Goal: Task Accomplishment & Management: Manage account settings

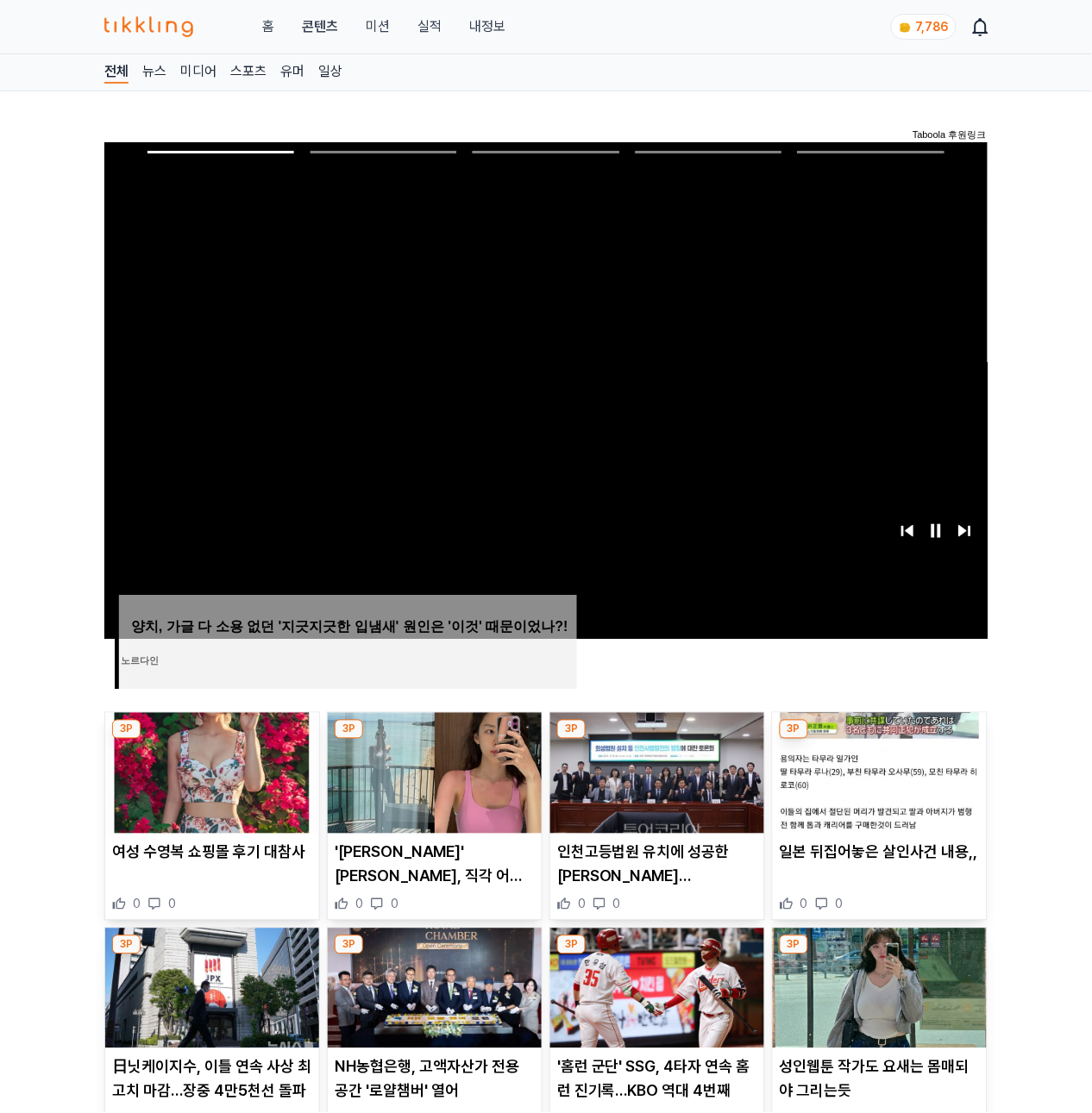
click at [141, 803] on img at bounding box center [212, 773] width 214 height 121
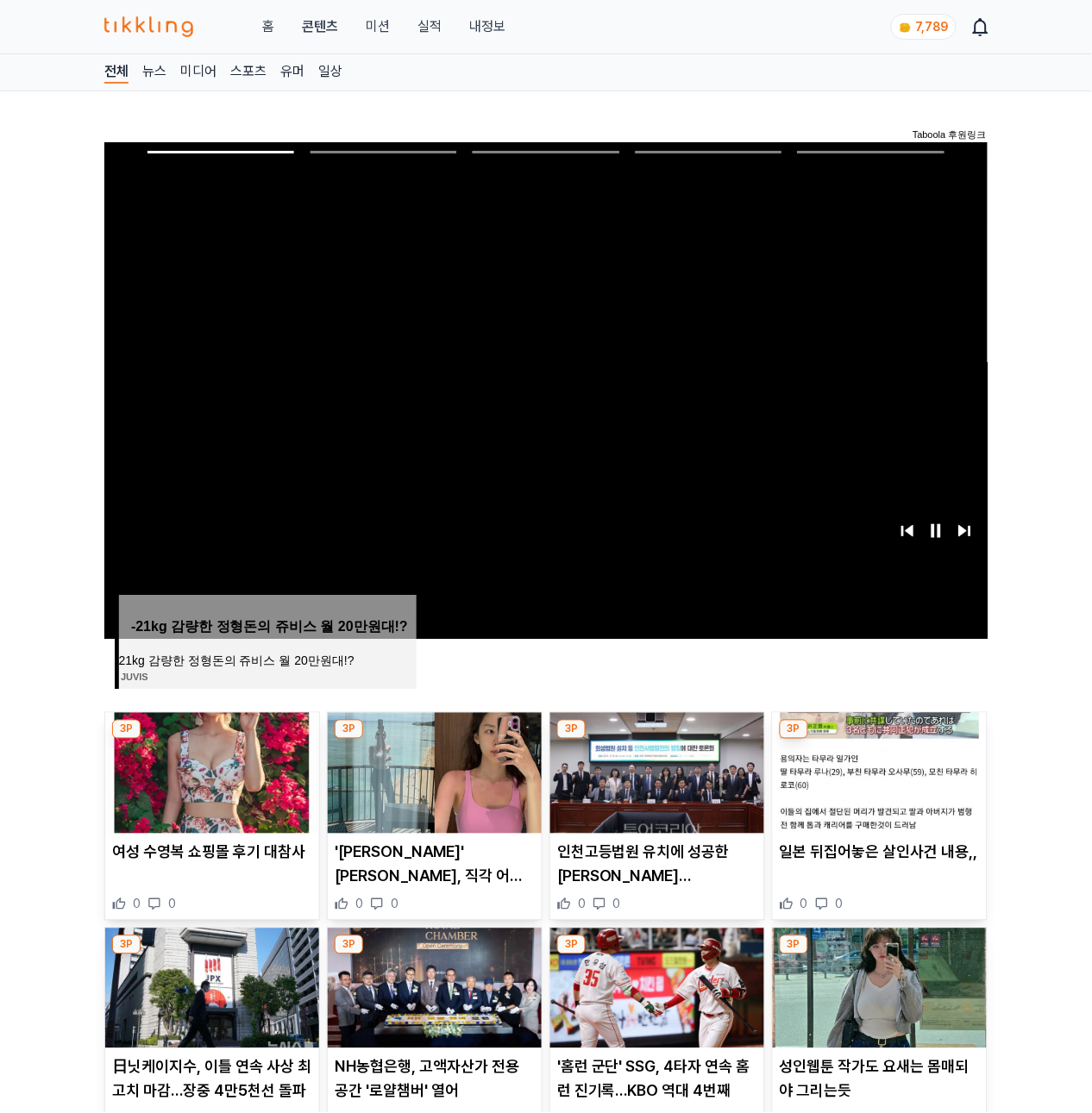
click at [393, 809] on img at bounding box center [434, 773] width 214 height 121
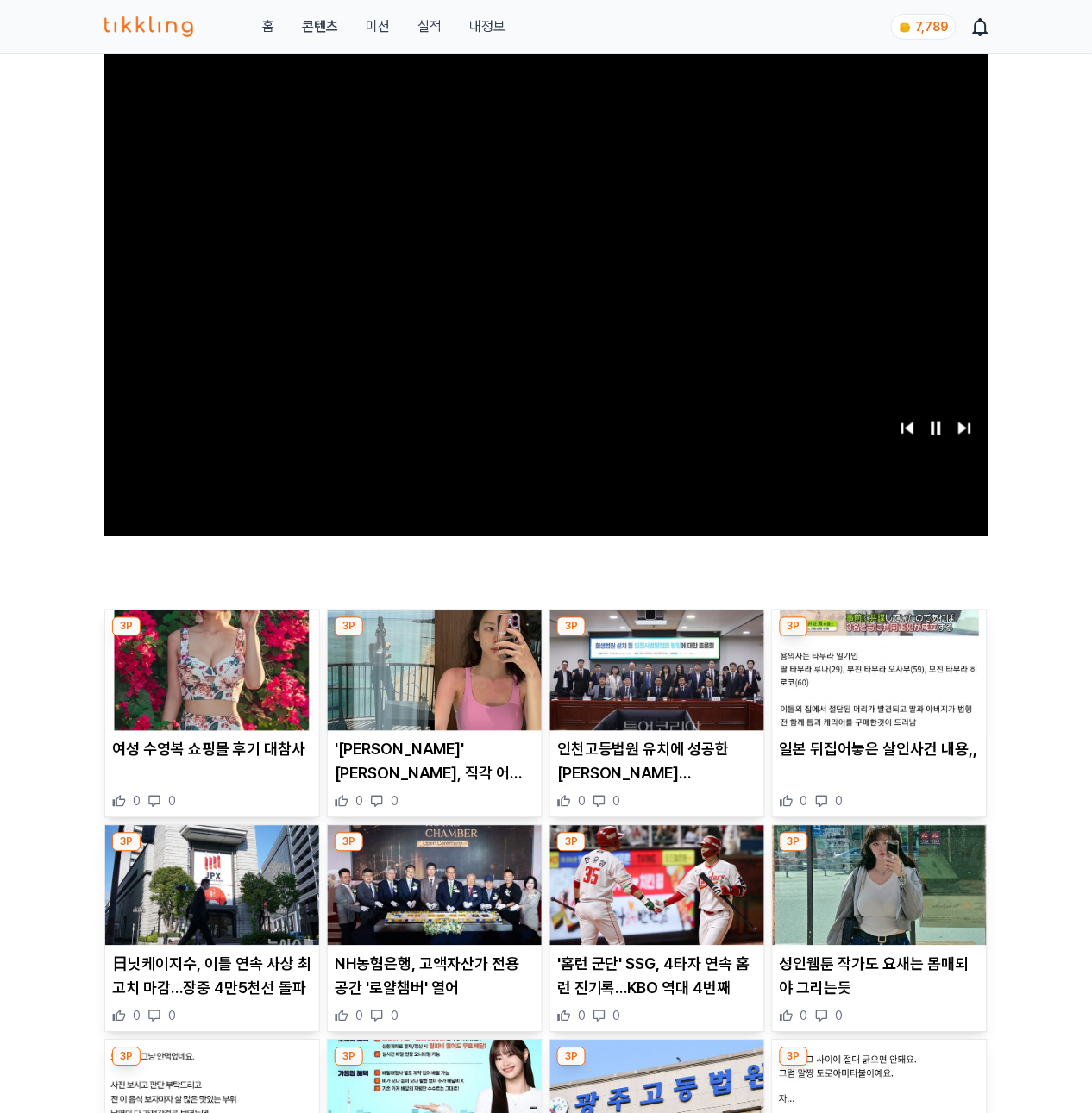
scroll to position [156, 0]
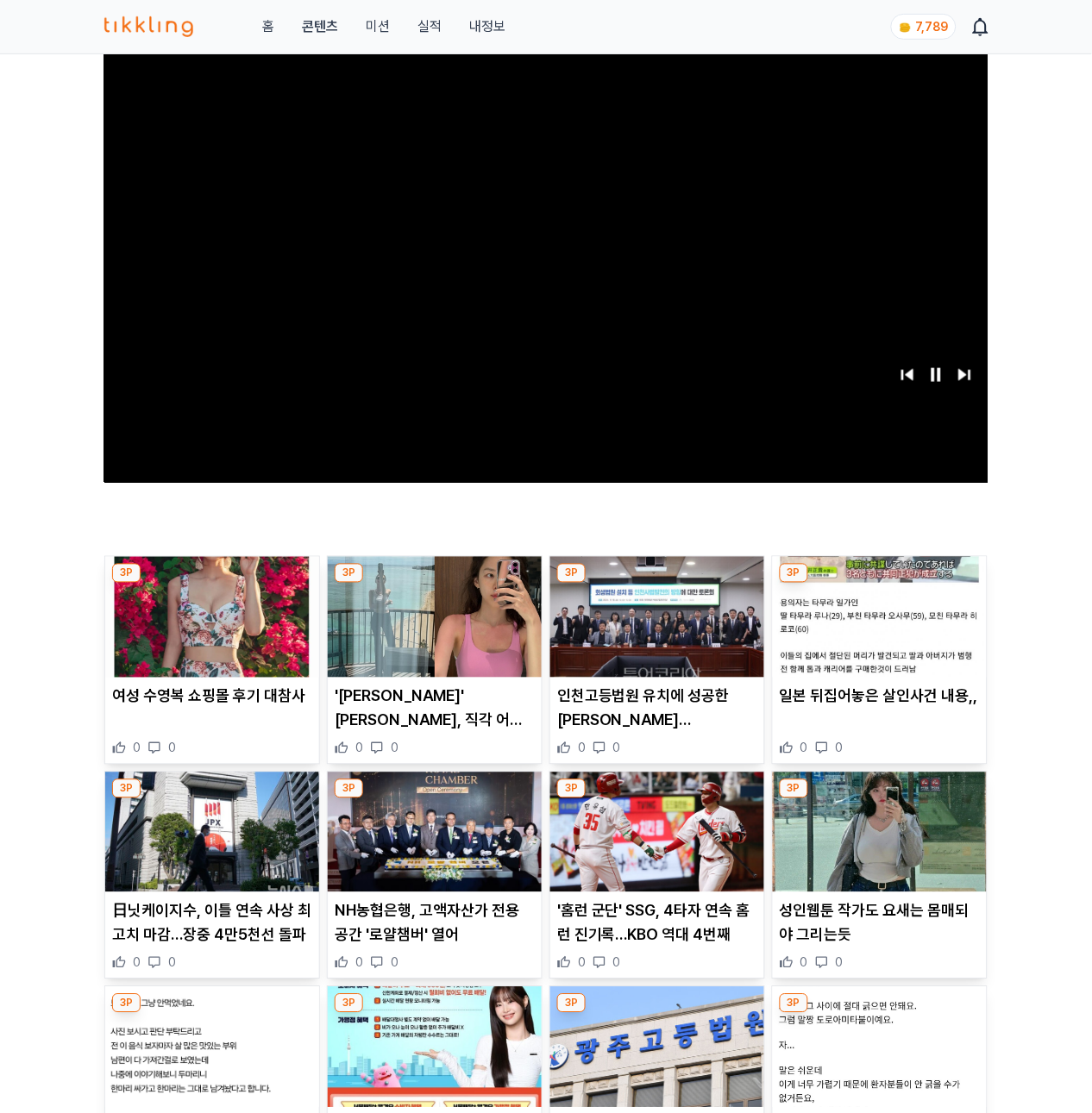
click at [645, 578] on img at bounding box center [658, 617] width 214 height 121
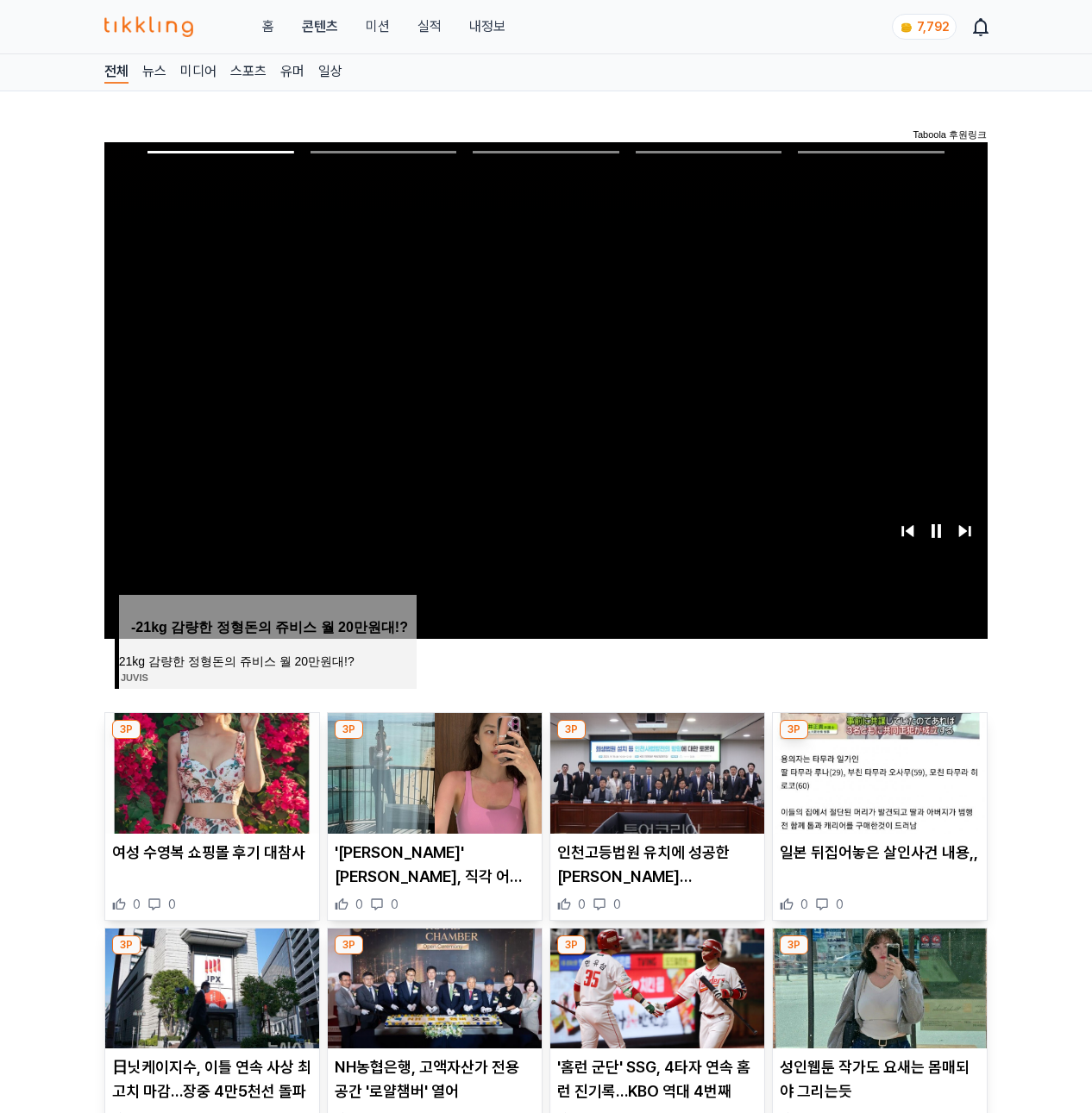
scroll to position [69, 0]
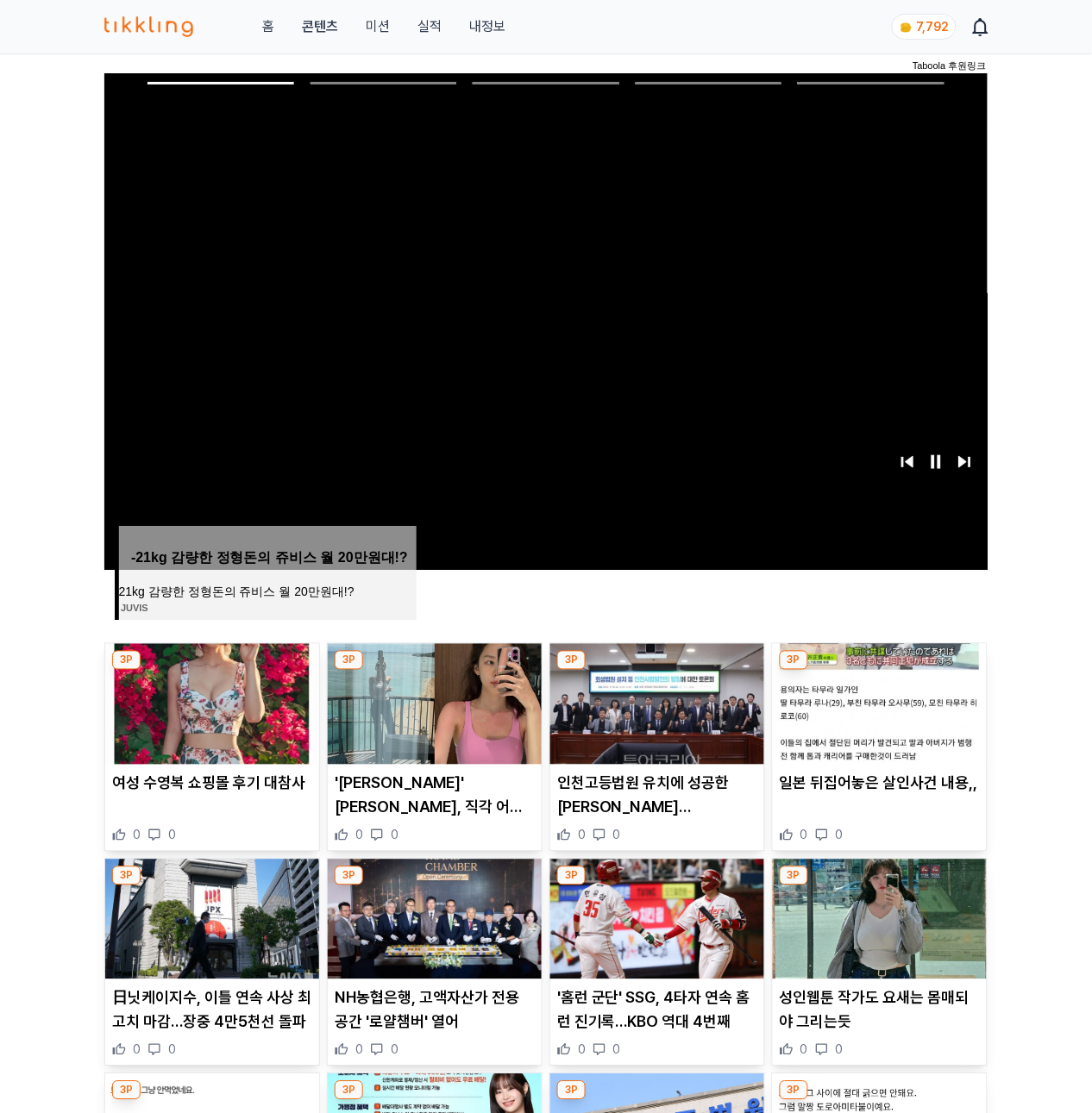
click at [671, 697] on img at bounding box center [658, 705] width 214 height 121
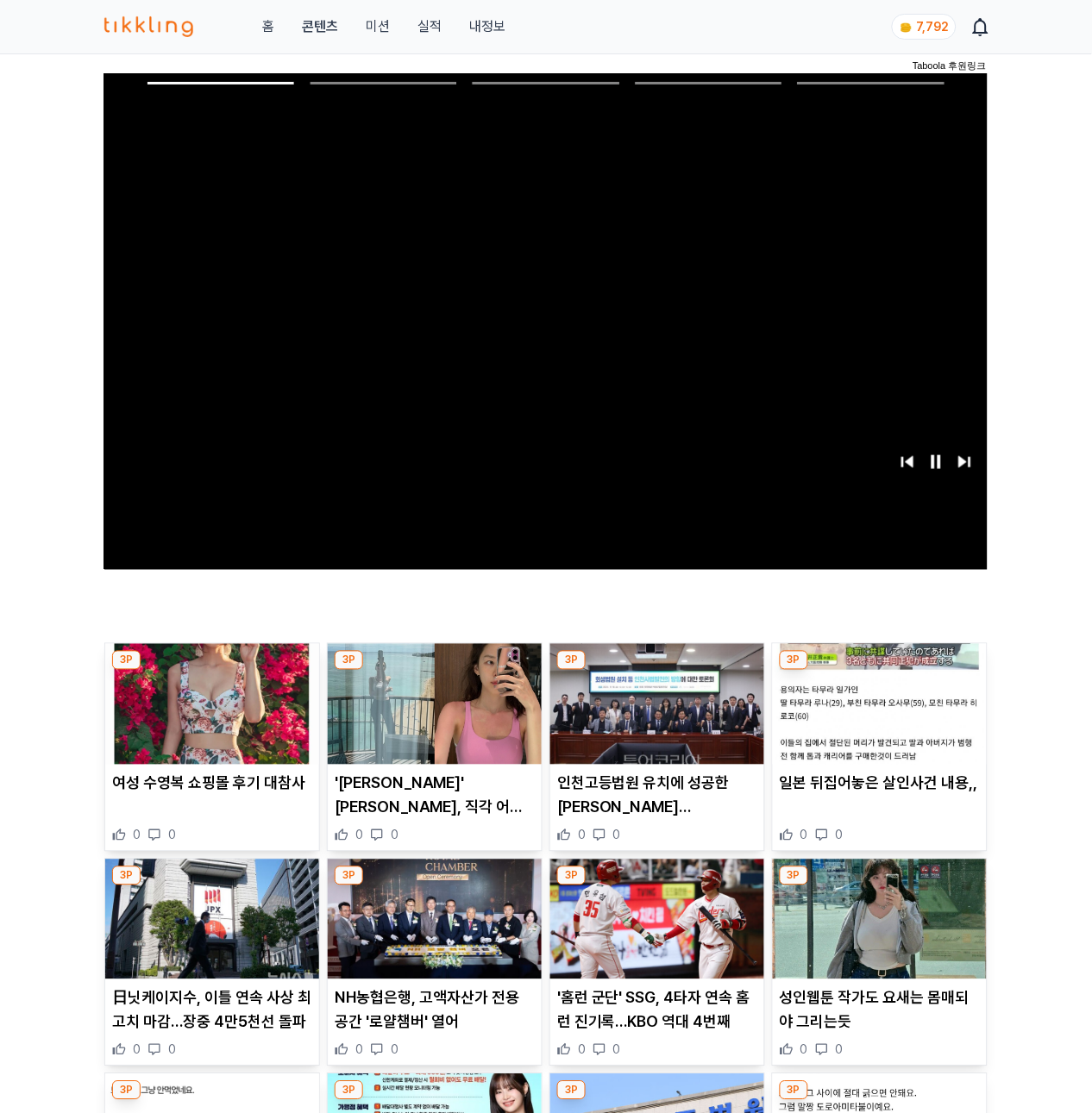
click at [932, 734] on img at bounding box center [880, 705] width 214 height 121
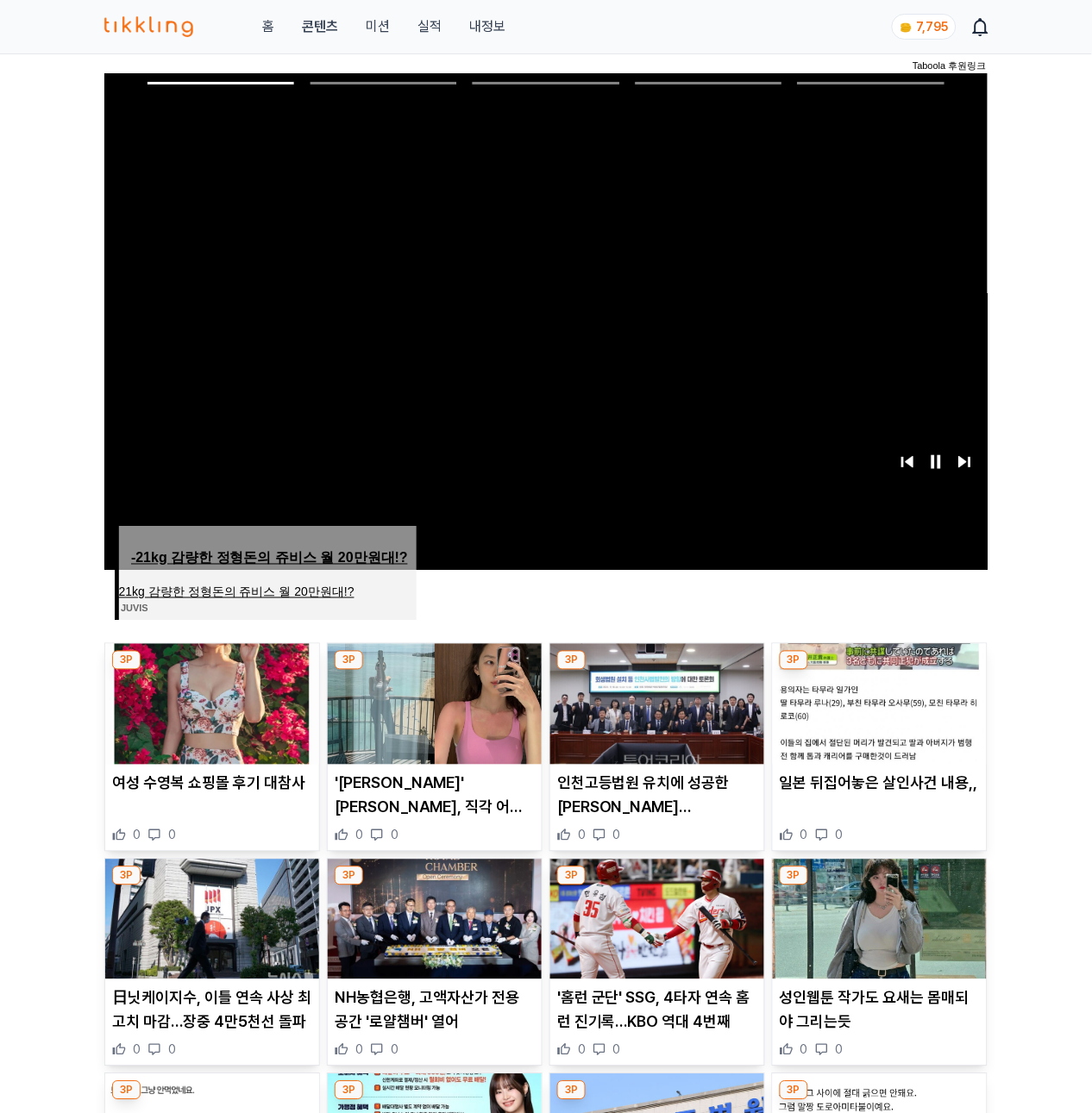
scroll to position [69, 0]
click at [235, 374] on span "Image for Taboola Advertising Unit" at bounding box center [545, 322] width 892 height 502
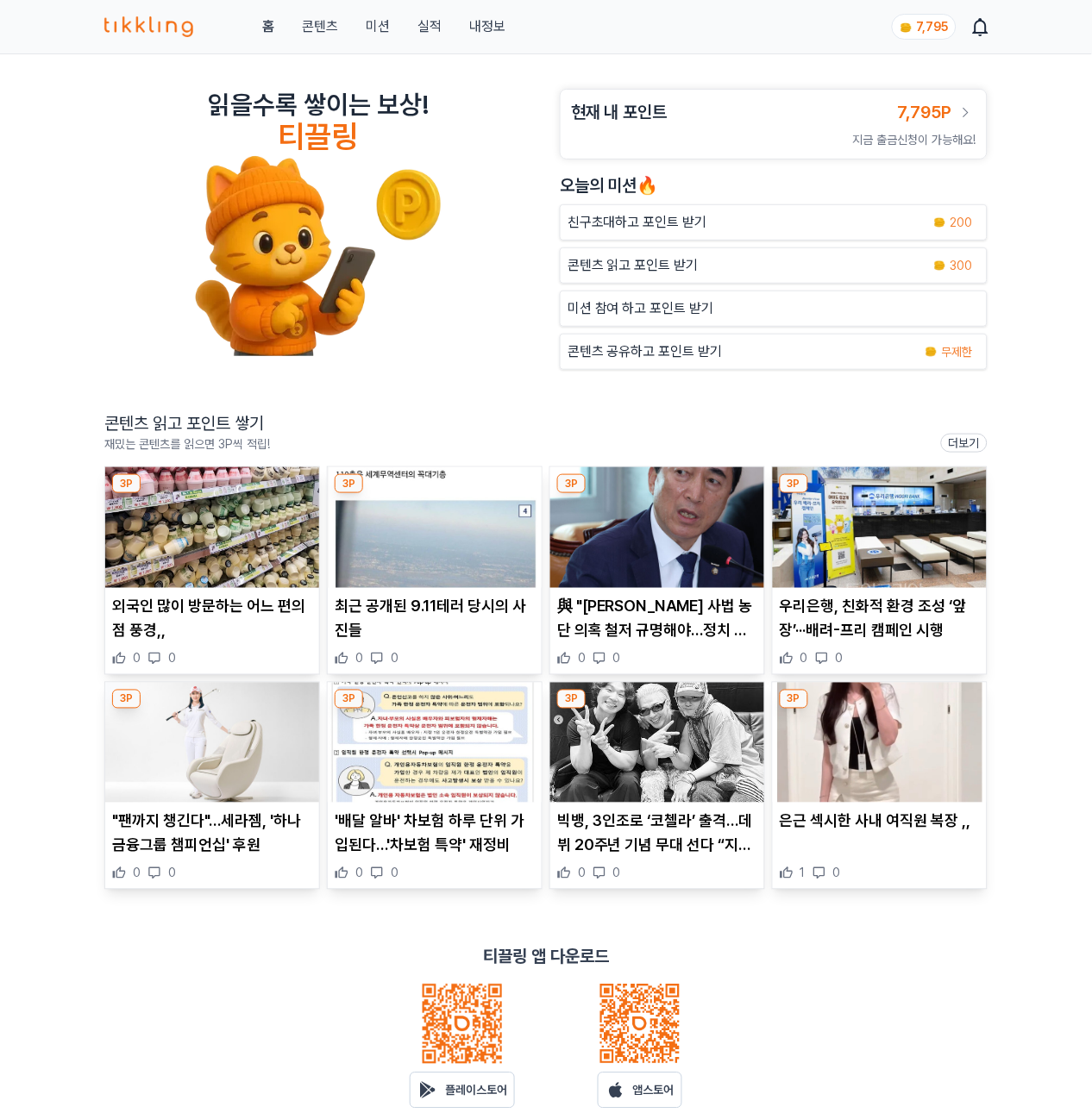
click at [211, 539] on img at bounding box center [212, 527] width 214 height 121
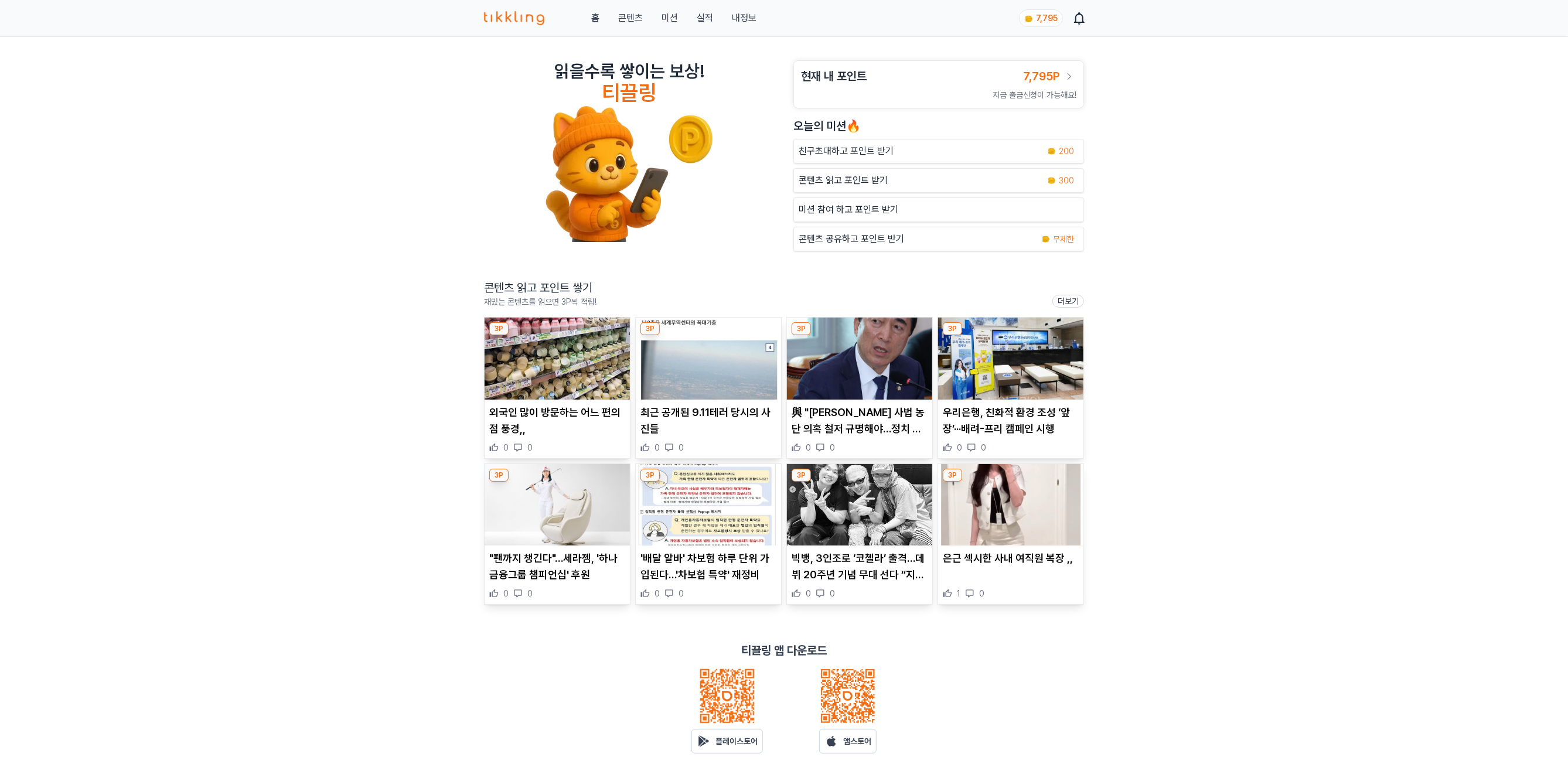
click at [667, 369] on img at bounding box center [709, 358] width 145 height 82
click at [871, 357] on img at bounding box center [860, 358] width 145 height 82
click at [995, 375] on img at bounding box center [1011, 358] width 145 height 82
click at [571, 498] on img at bounding box center [557, 505] width 145 height 82
click at [723, 513] on img at bounding box center [709, 505] width 145 height 82
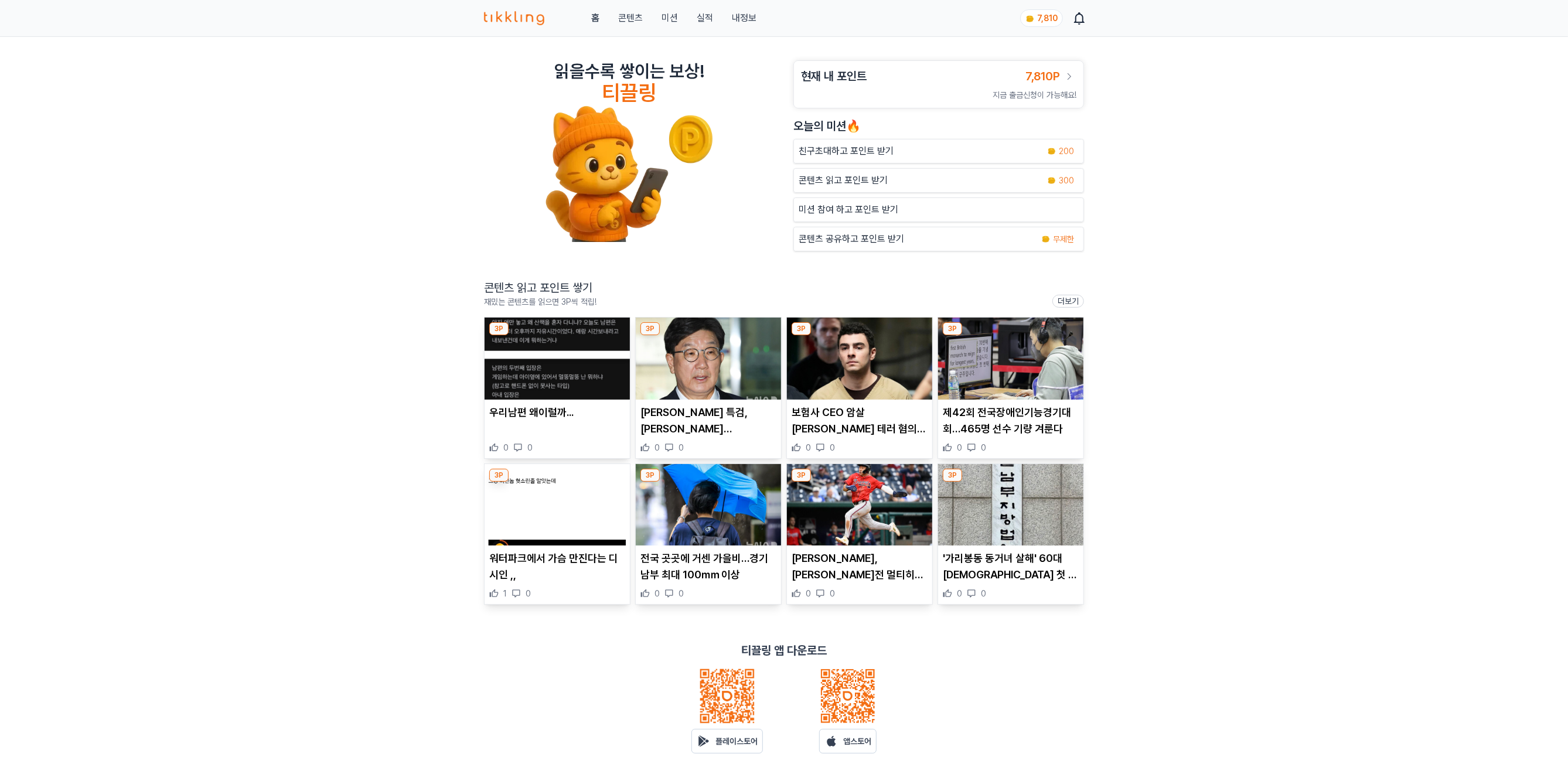
click at [732, 18] on link "내정보" at bounding box center [744, 18] width 24 height 14
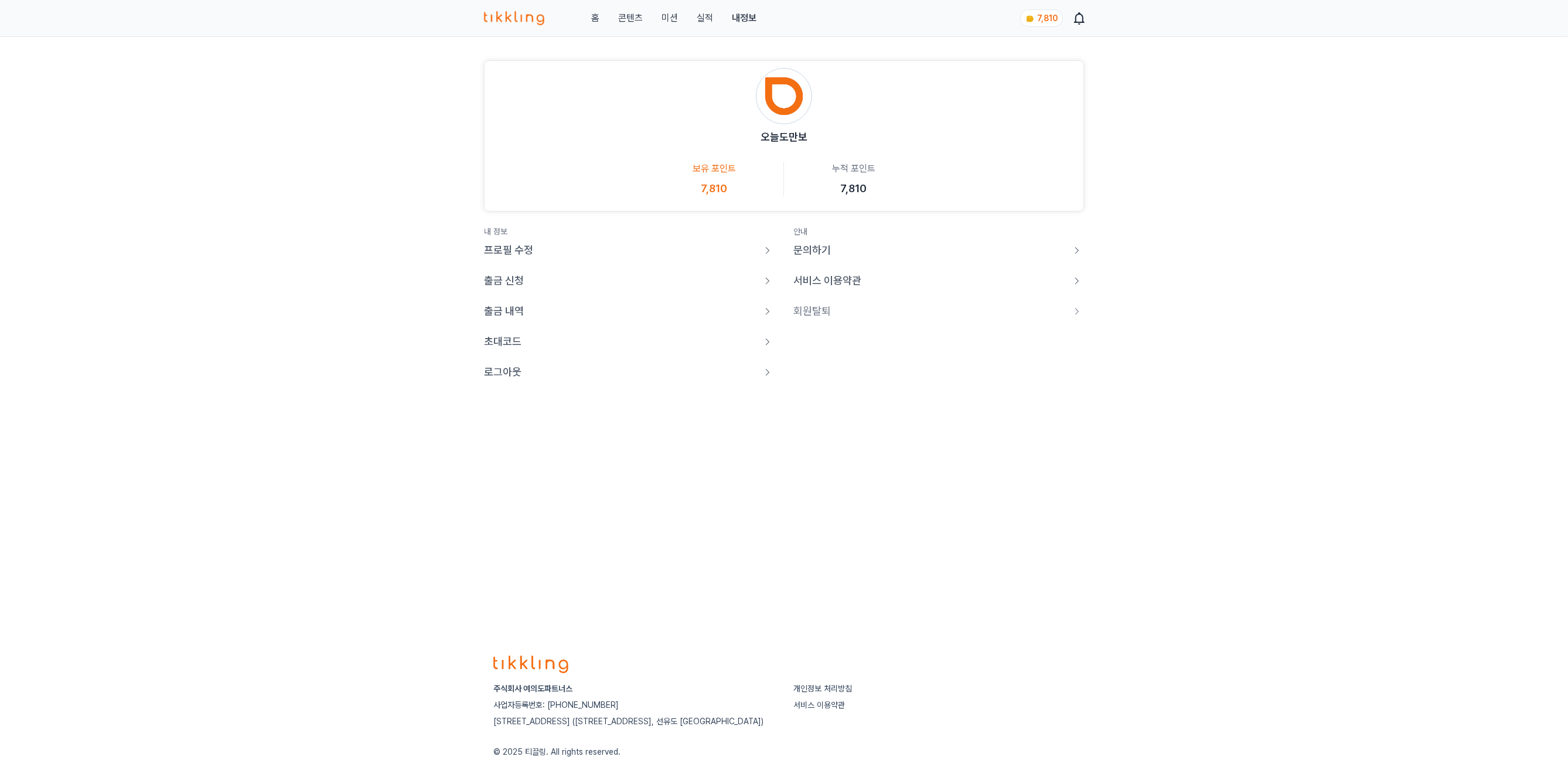
click at [510, 362] on article "프로필 수정 출금 신청 출금 내역 초대코드 로그아웃" at bounding box center [629, 311] width 291 height 138
click at [507, 374] on p "로그아웃" at bounding box center [503, 372] width 38 height 16
